Goal: Book appointment/travel/reservation

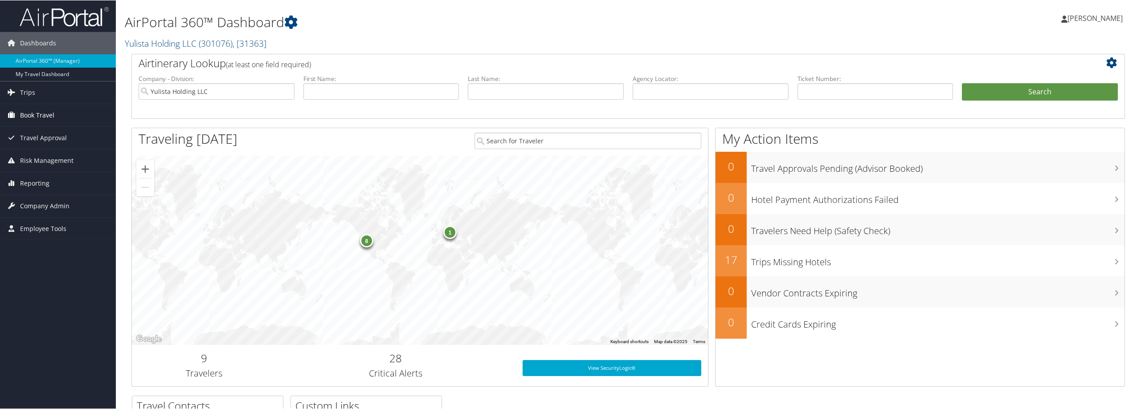
click at [56, 109] on link "Book Travel" at bounding box center [58, 115] width 116 height 22
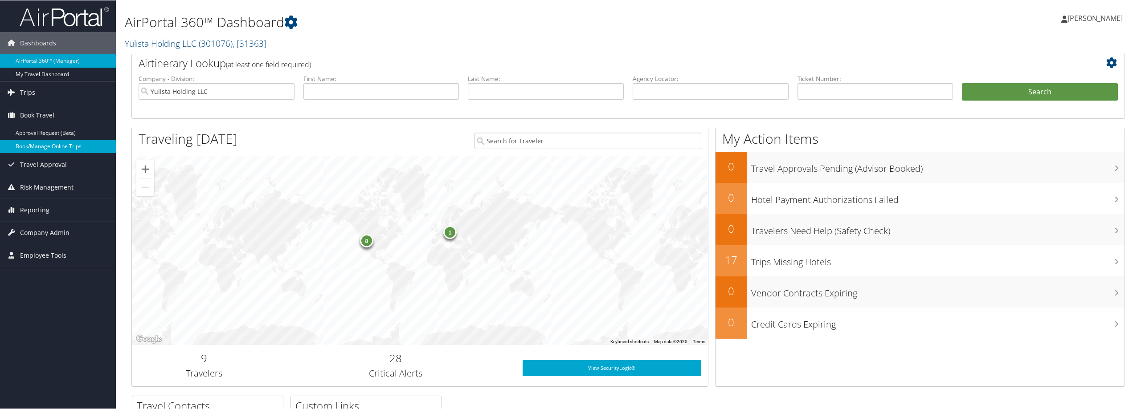
click at [56, 150] on link "Book/Manage Online Trips" at bounding box center [58, 145] width 116 height 13
